Goal: Transaction & Acquisition: Purchase product/service

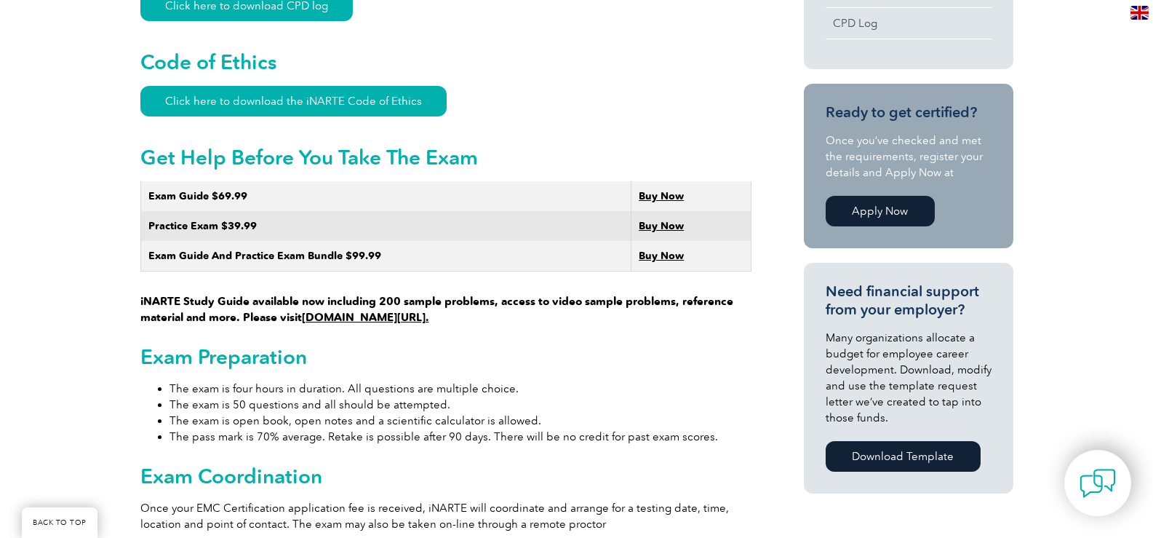
scroll to position [800, 0]
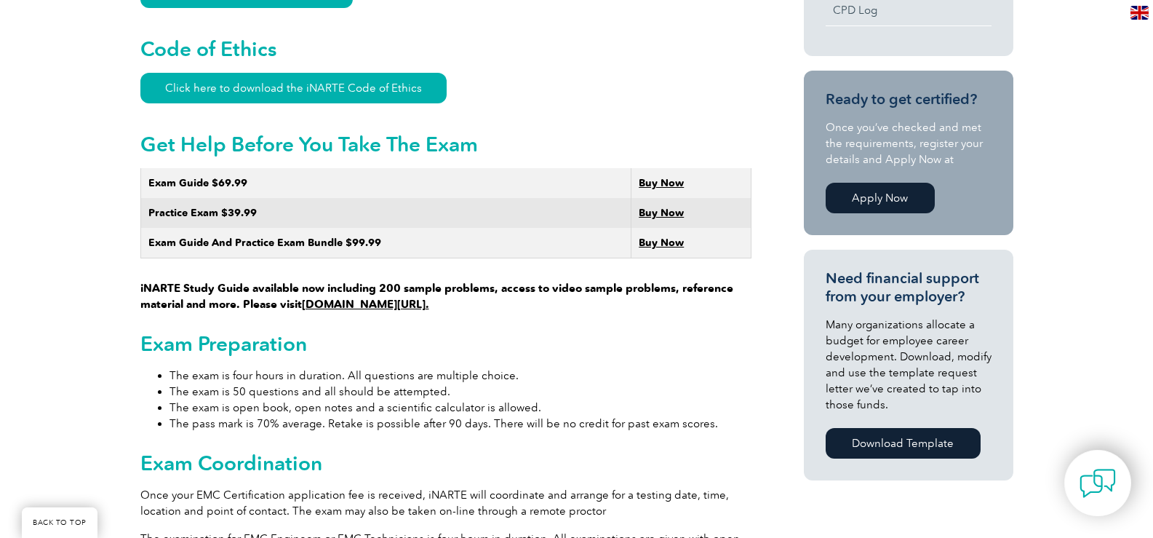
click at [656, 236] on strong "Buy Now" at bounding box center [661, 242] width 45 height 12
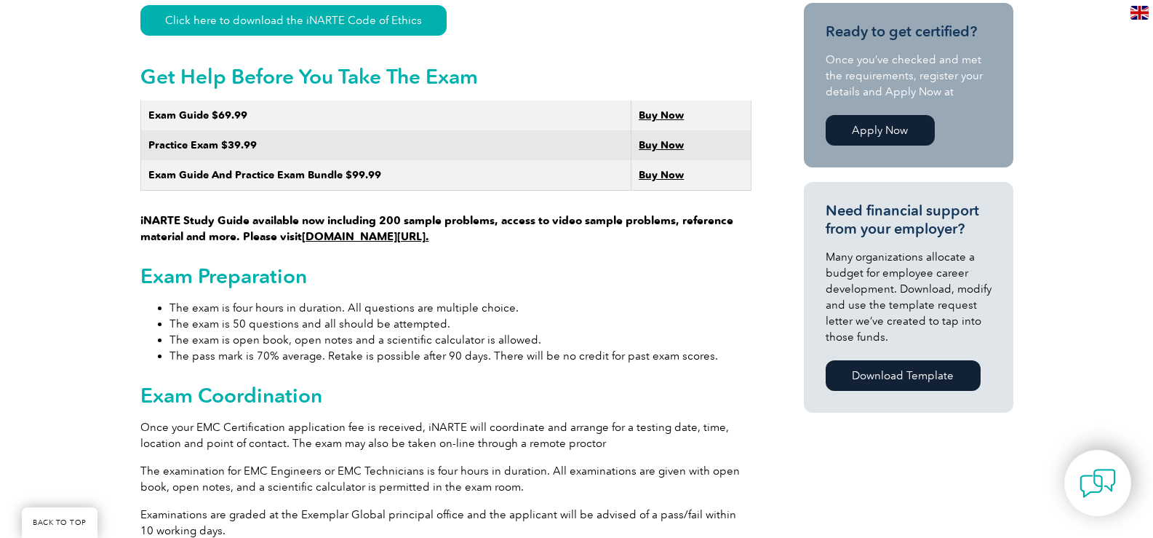
scroll to position [655, 0]
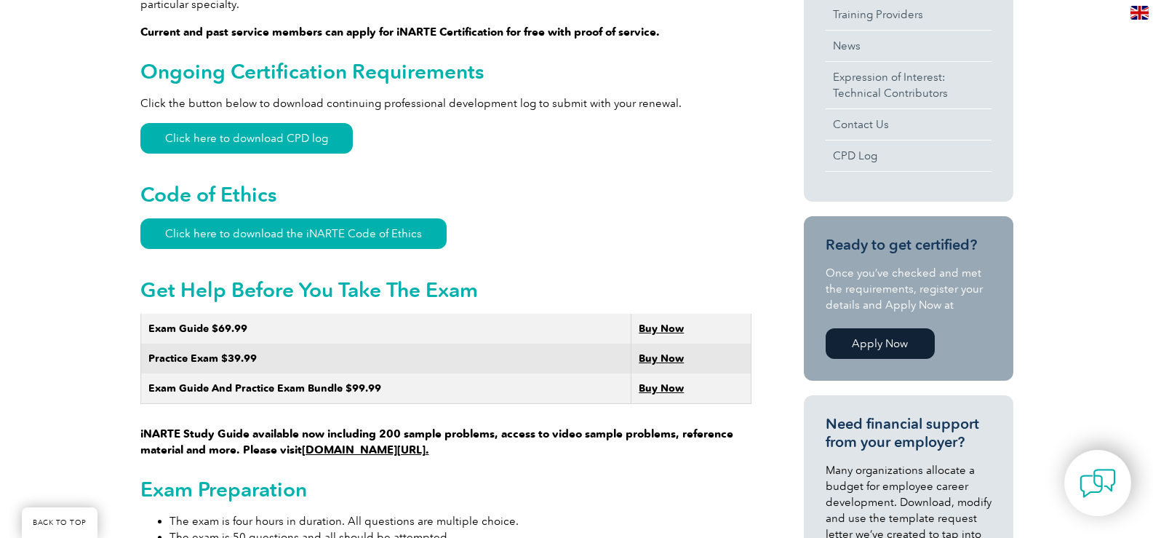
click at [212, 322] on strong "Exam Guide $69.99" at bounding box center [197, 328] width 99 height 12
drag, startPoint x: 217, startPoint y: 314, endPoint x: 233, endPoint y: 308, distance: 16.8
click at [218, 322] on strong "Exam Guide $69.99" at bounding box center [197, 328] width 99 height 12
click at [240, 314] on td "Exam Guide $69.99" at bounding box center [385, 329] width 491 height 30
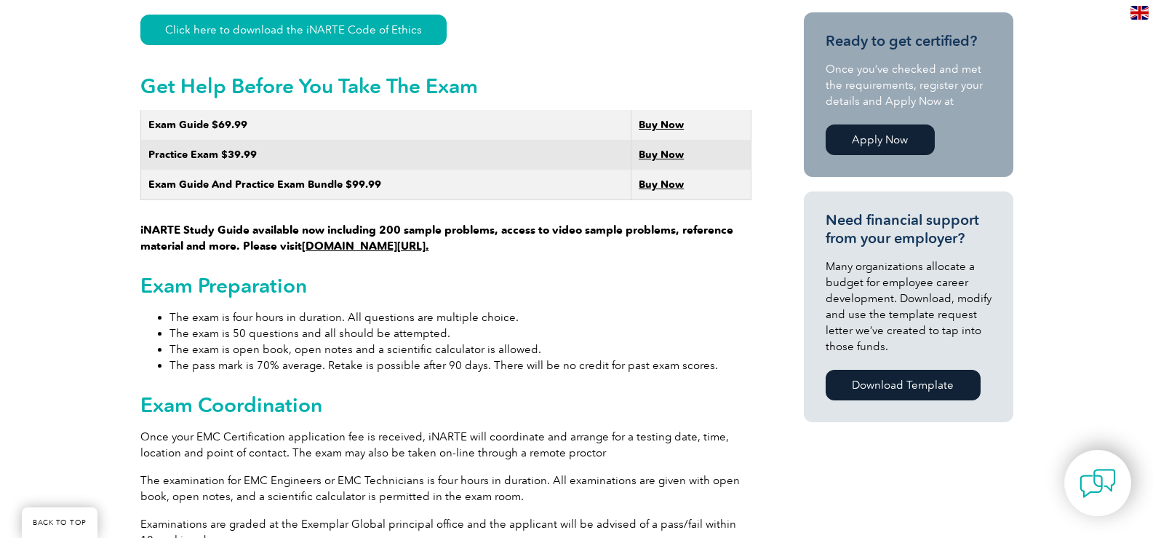
scroll to position [873, 0]
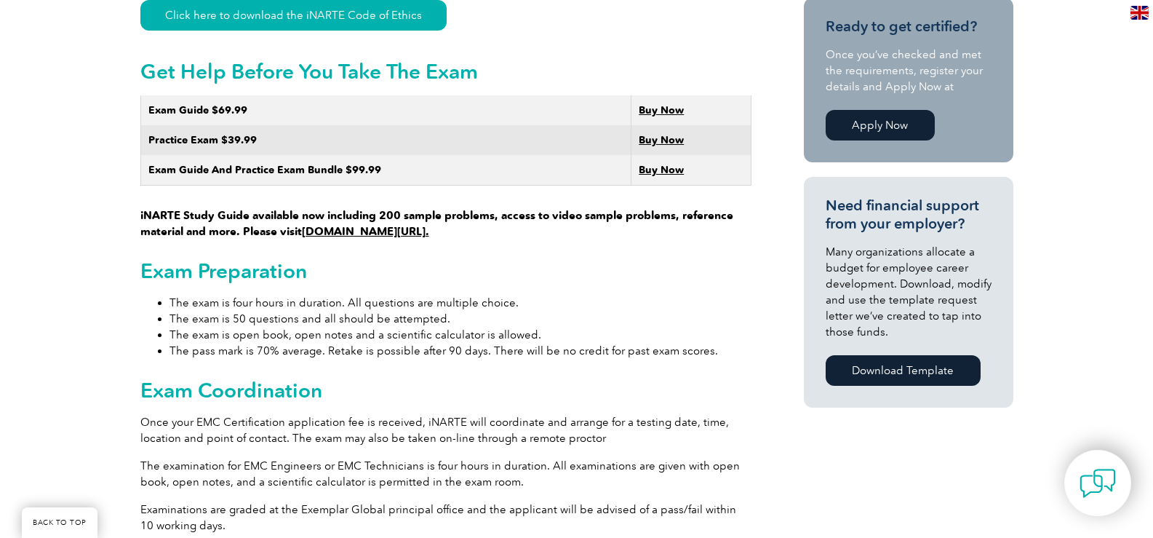
click at [404, 225] on link "www.learnemc.com/inarte." at bounding box center [365, 231] width 127 height 13
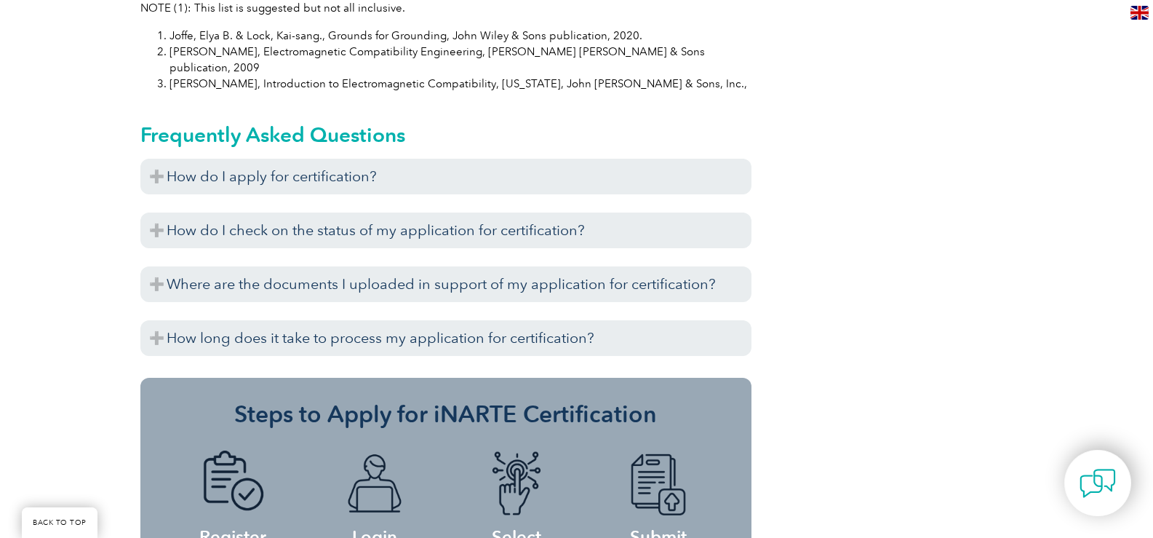
scroll to position [1601, 0]
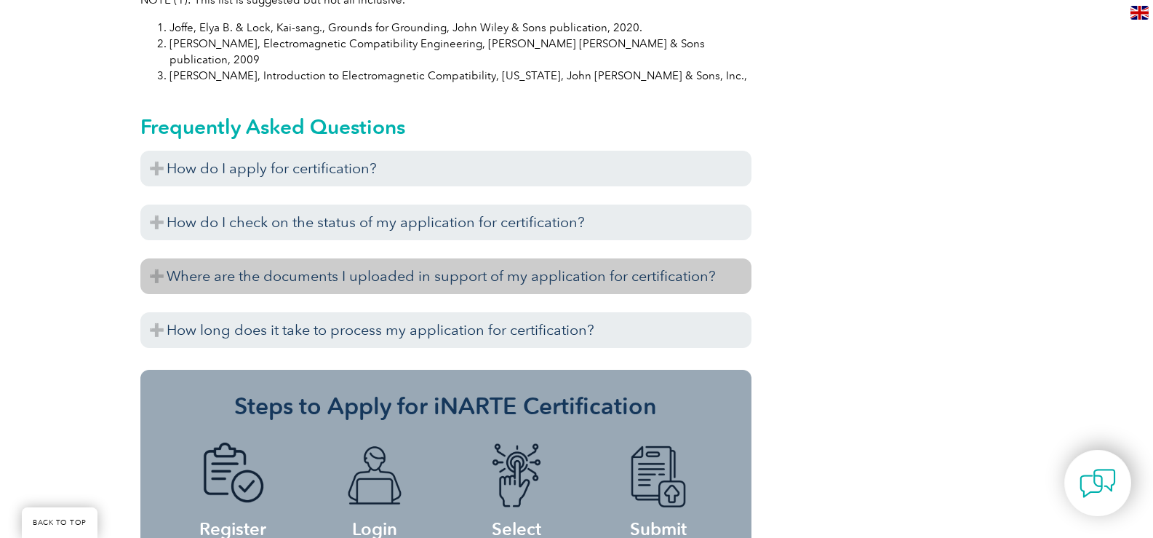
click at [288, 258] on h3 "Where are the documents I uploaded in support of my application for certificati…" at bounding box center [445, 276] width 611 height 36
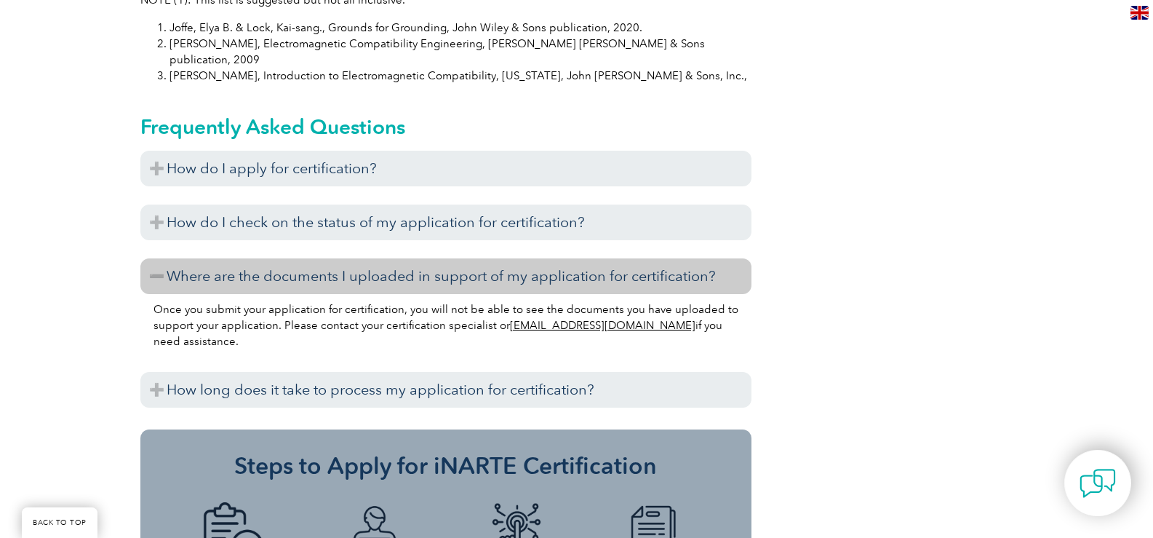
scroll to position [1091, 0]
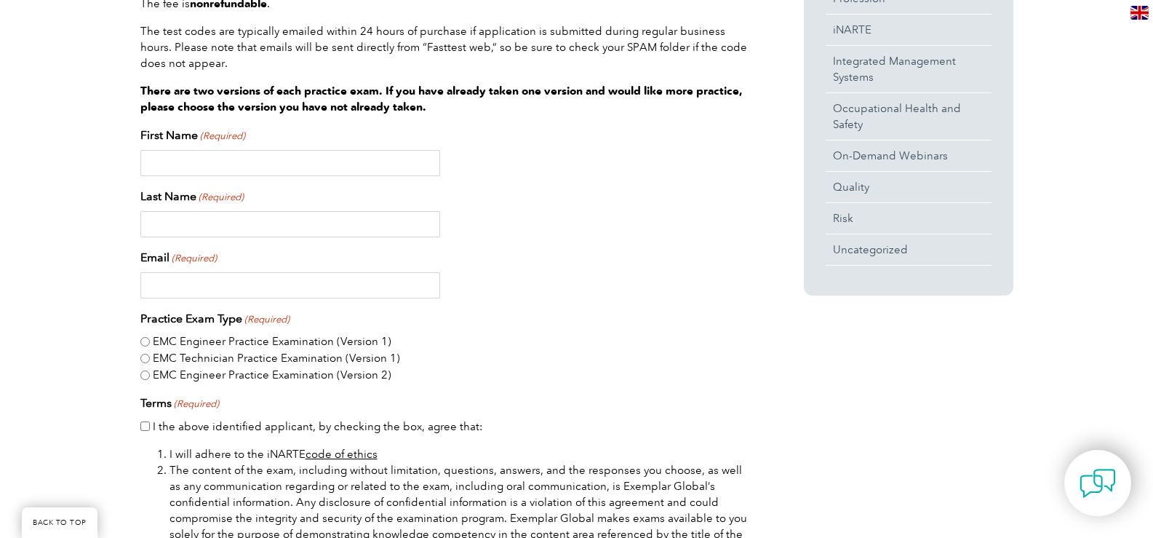
scroll to position [728, 0]
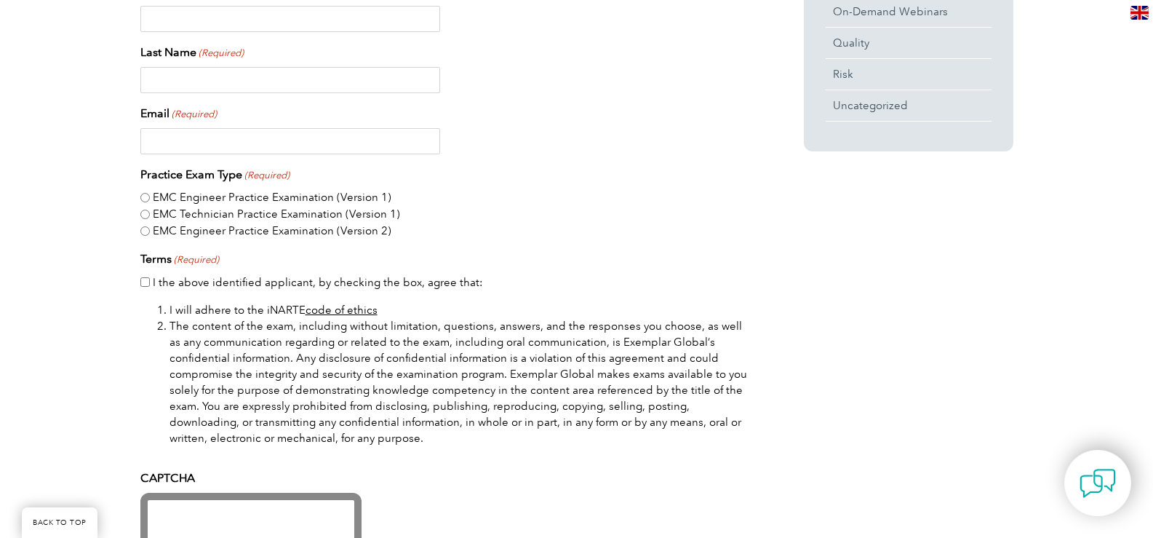
click at [148, 227] on input "EMC Engineer Practice Examination (Version 2)" at bounding box center [144, 230] width 9 height 9
radio input "true"
click at [140, 284] on input "I the above identified applicant, by checking the box, agree that:" at bounding box center [144, 281] width 9 height 9
checkbox input "true"
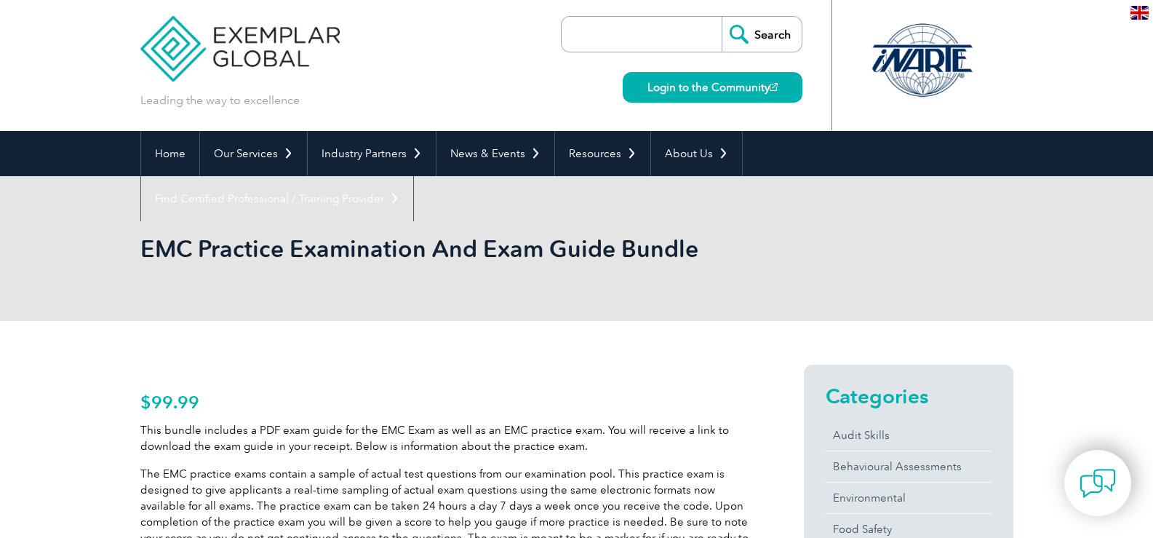
scroll to position [0, 0]
